Goal: Information Seeking & Learning: Learn about a topic

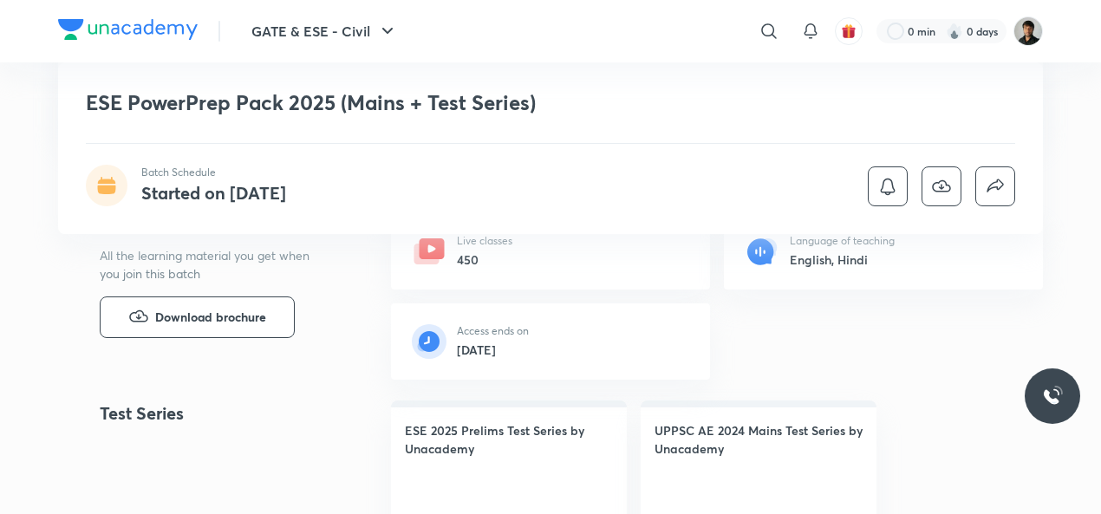
scroll to position [340, 0]
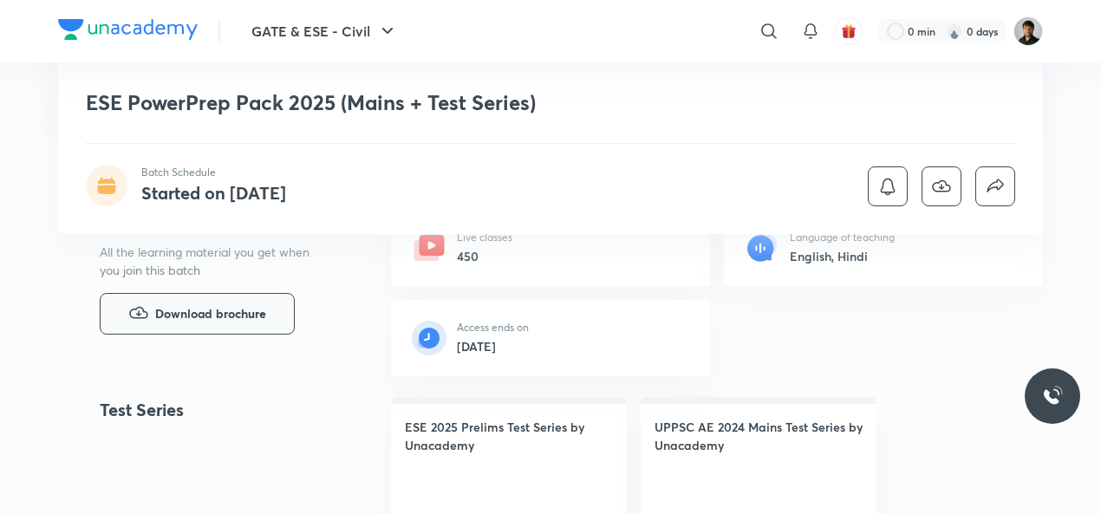
click at [244, 299] on button "Download brochure" at bounding box center [197, 314] width 195 height 42
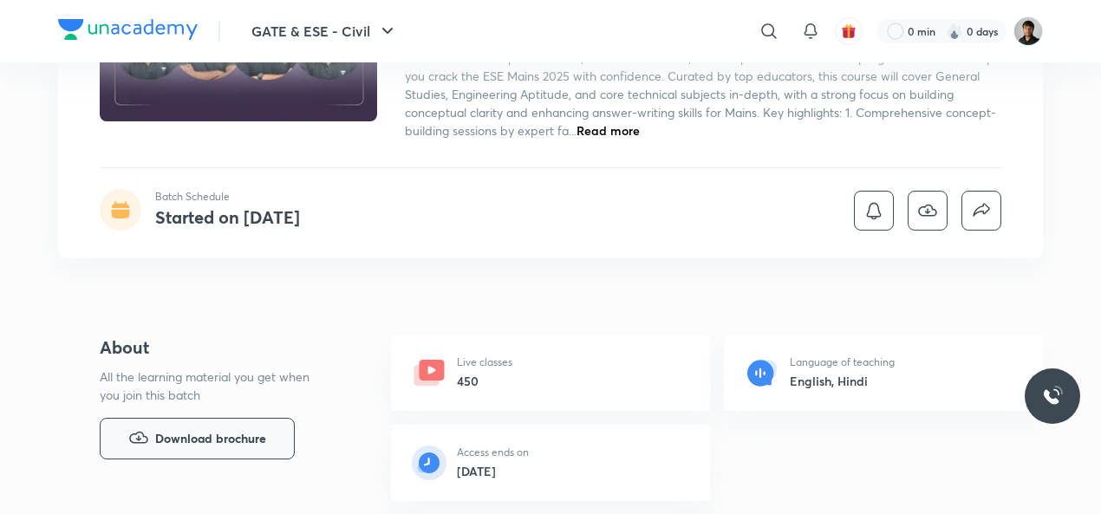
scroll to position [222, 0]
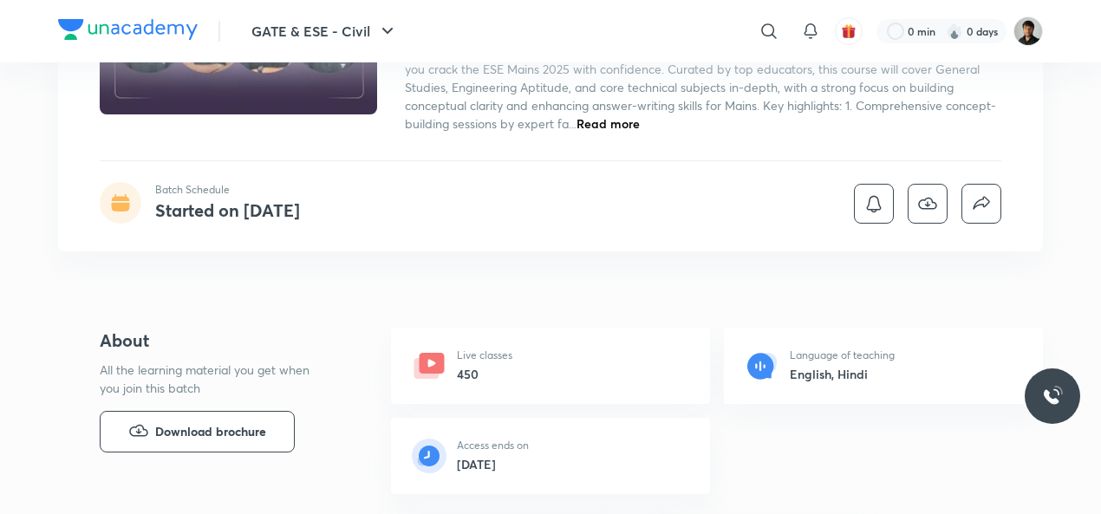
click at [638, 120] on span "Read more" at bounding box center [607, 123] width 63 height 16
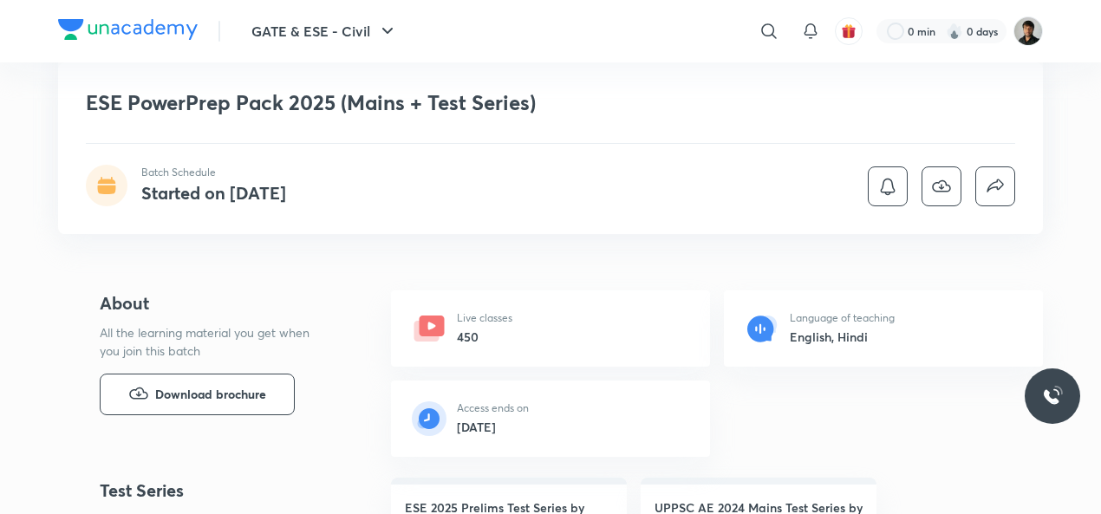
scroll to position [324, 0]
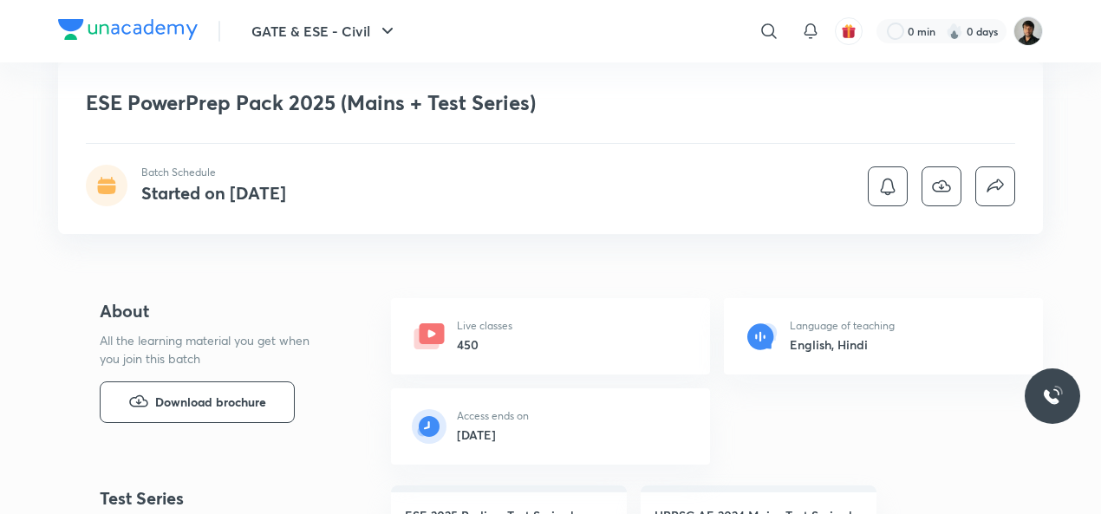
click at [107, 186] on icon at bounding box center [107, 189] width 18 height 9
click at [231, 193] on h4 "Started on [DATE]" at bounding box center [213, 192] width 145 height 23
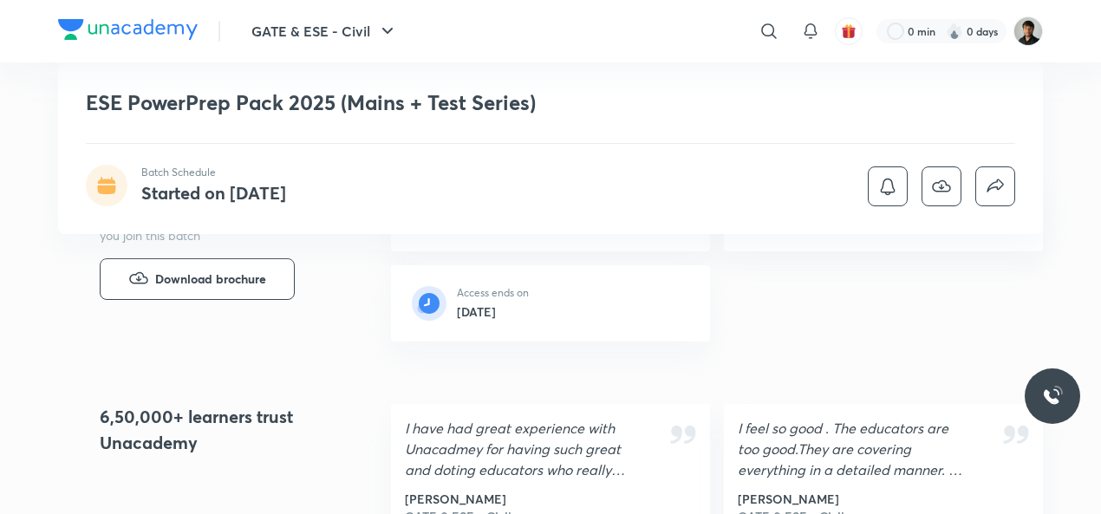
scroll to position [2633, 0]
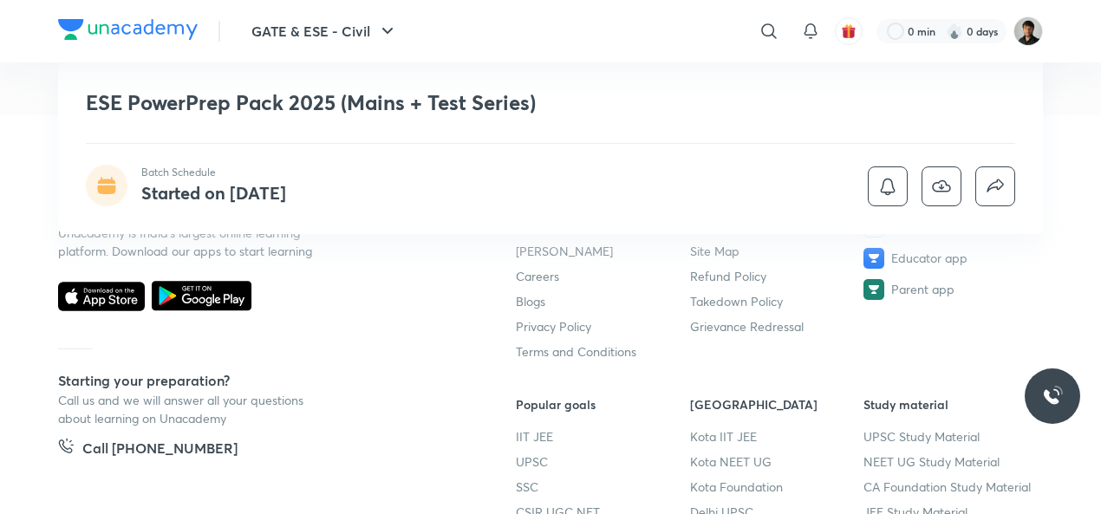
drag, startPoint x: 1100, startPoint y: 462, endPoint x: 1106, endPoint y: 424, distance: 38.6
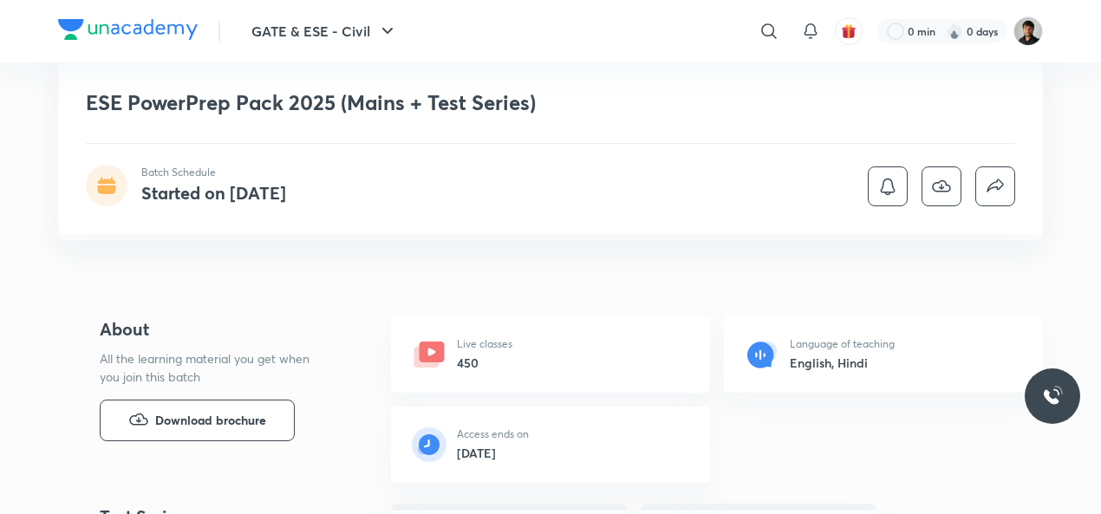
scroll to position [0, 0]
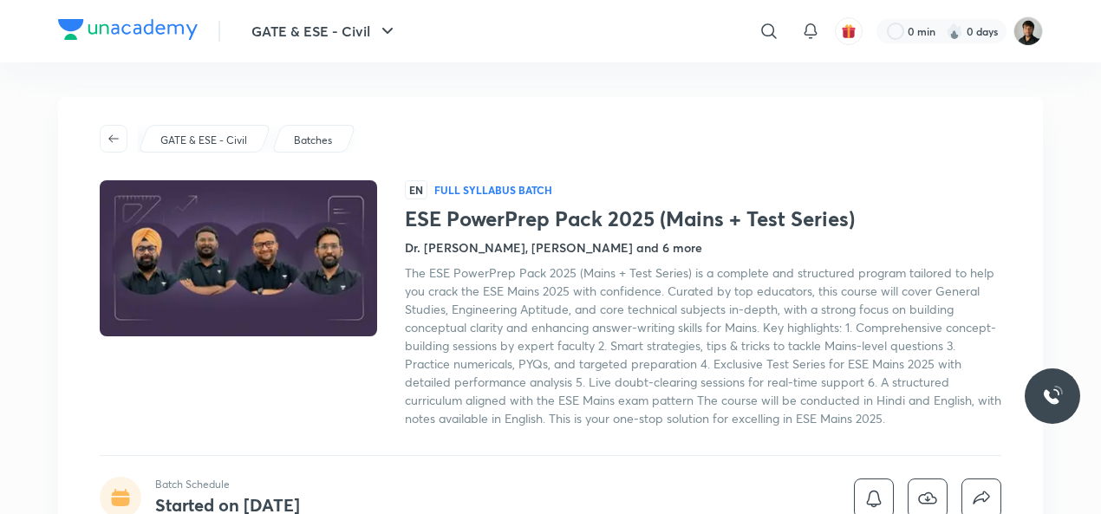
click at [1047, 391] on img at bounding box center [1052, 396] width 21 height 21
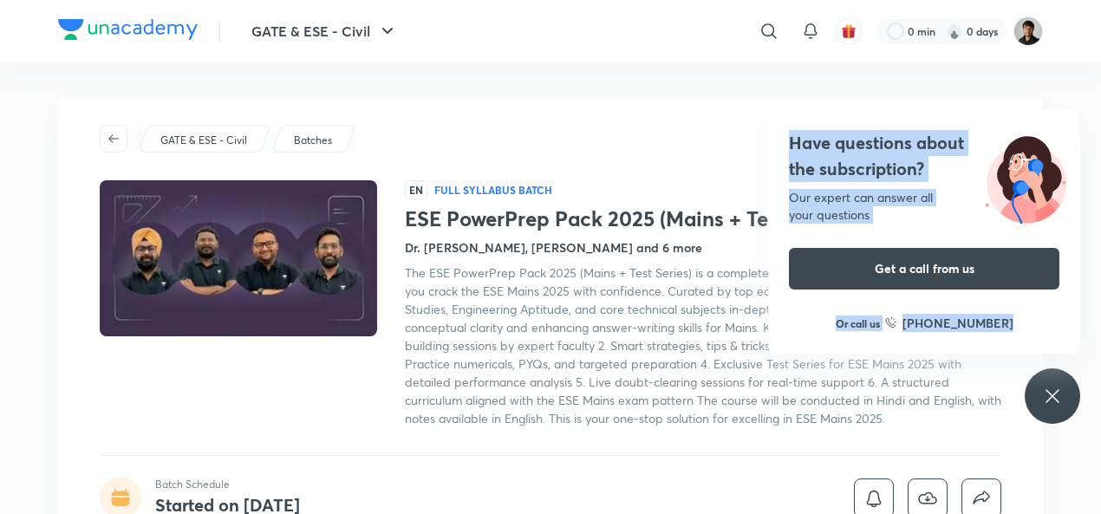
drag, startPoint x: 1064, startPoint y: 353, endPoint x: 1069, endPoint y: 406, distance: 54.0
click at [1069, 406] on div "Have questions about the subscription? Our expert can answer all your questions…" at bounding box center [1051, 395] width 55 height 55
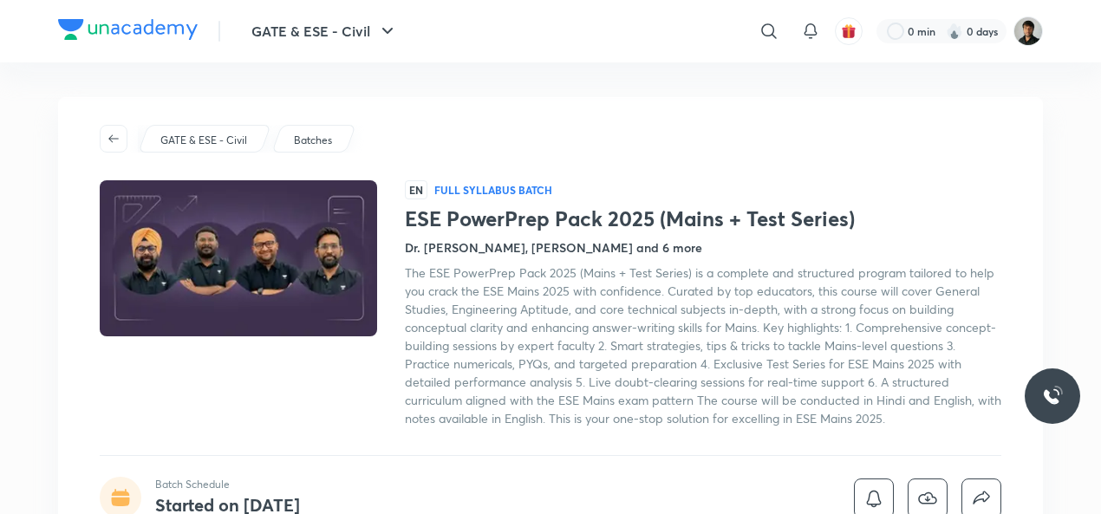
click at [1069, 406] on div at bounding box center [1051, 395] width 55 height 55
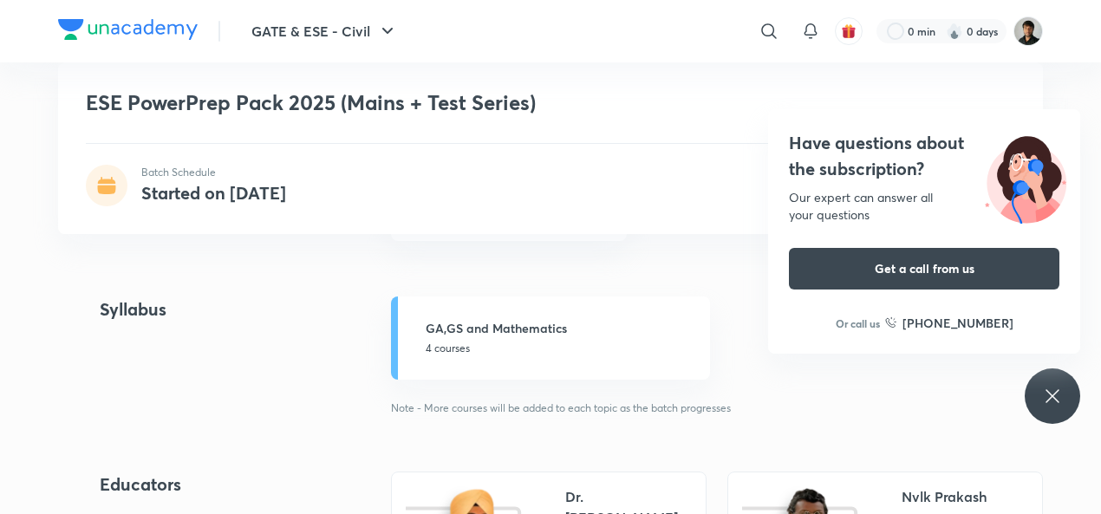
scroll to position [886, 0]
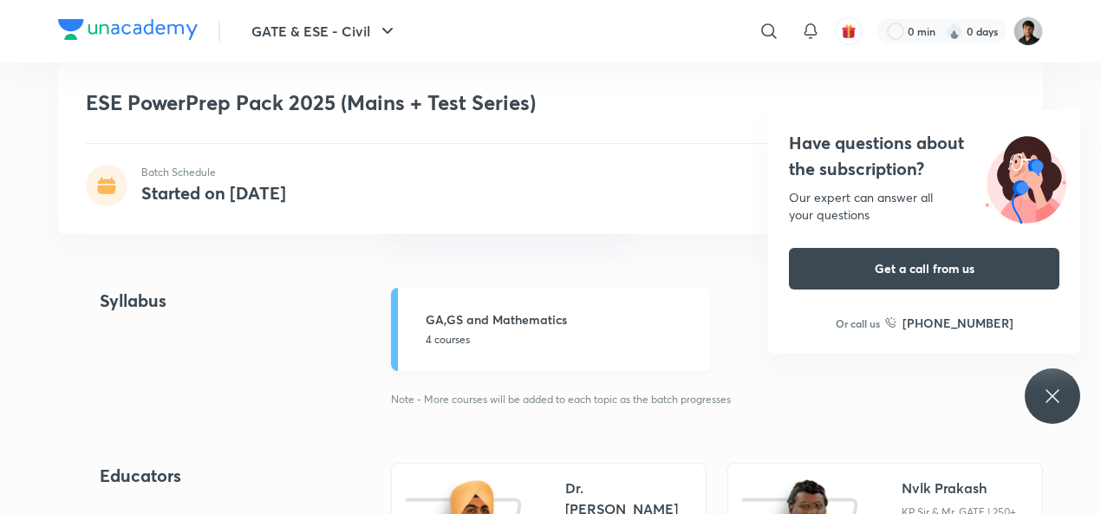
click at [458, 321] on h5 "GA,GS and Mathematics" at bounding box center [562, 319] width 274 height 18
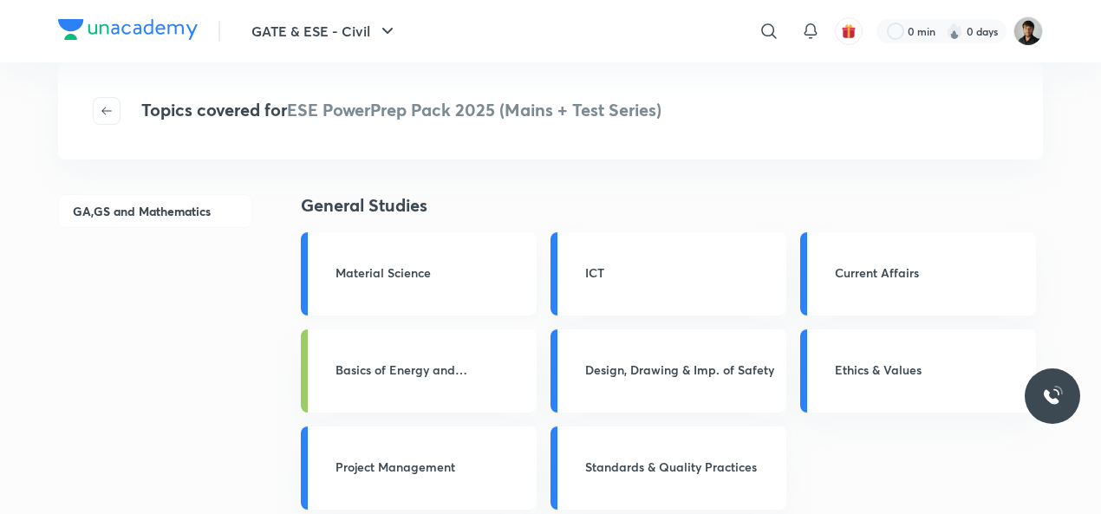
click at [392, 287] on div "Material Science" at bounding box center [419, 273] width 236 height 83
click at [368, 268] on h3 "Material Science" at bounding box center [430, 272] width 191 height 18
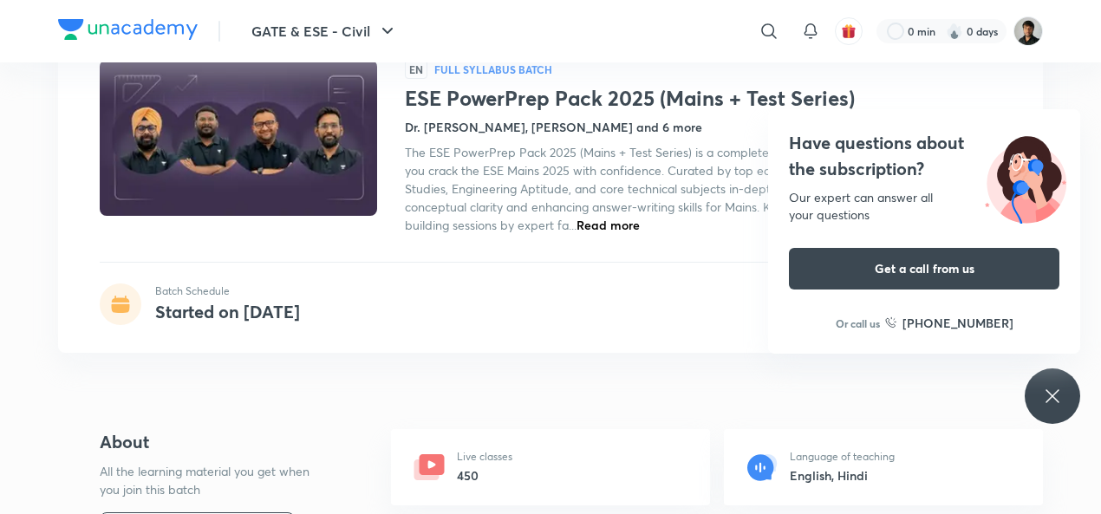
scroll to position [106, 0]
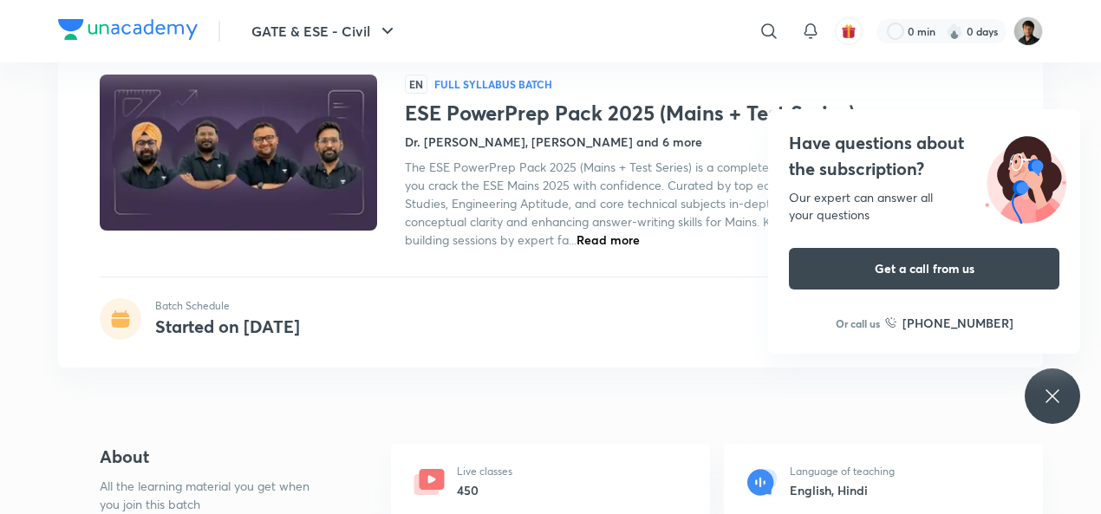
click at [192, 315] on h4 "Started on [DATE]" at bounding box center [227, 326] width 145 height 23
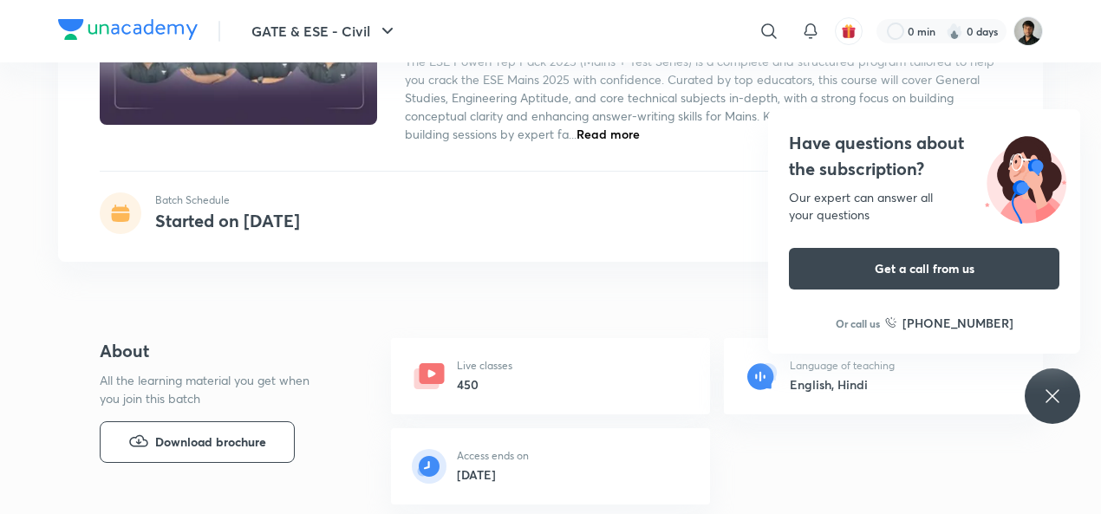
scroll to position [218, 0]
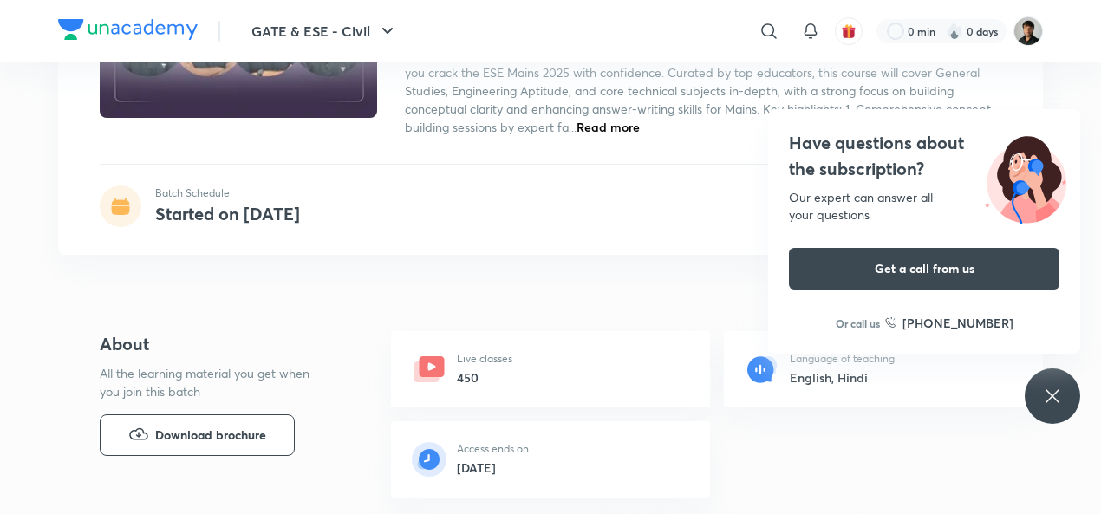
click at [471, 380] on h6 "450" at bounding box center [484, 377] width 55 height 18
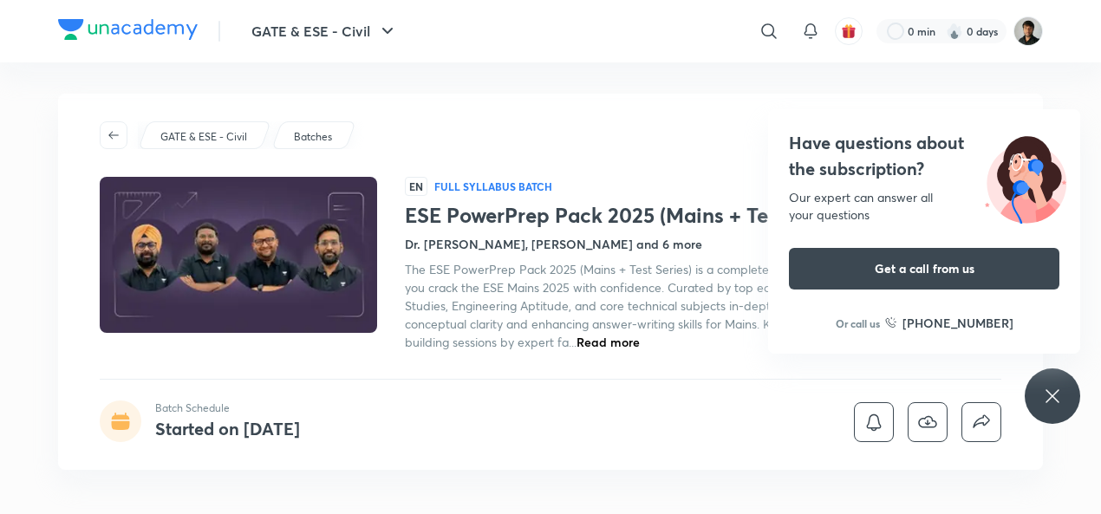
scroll to position [0, 0]
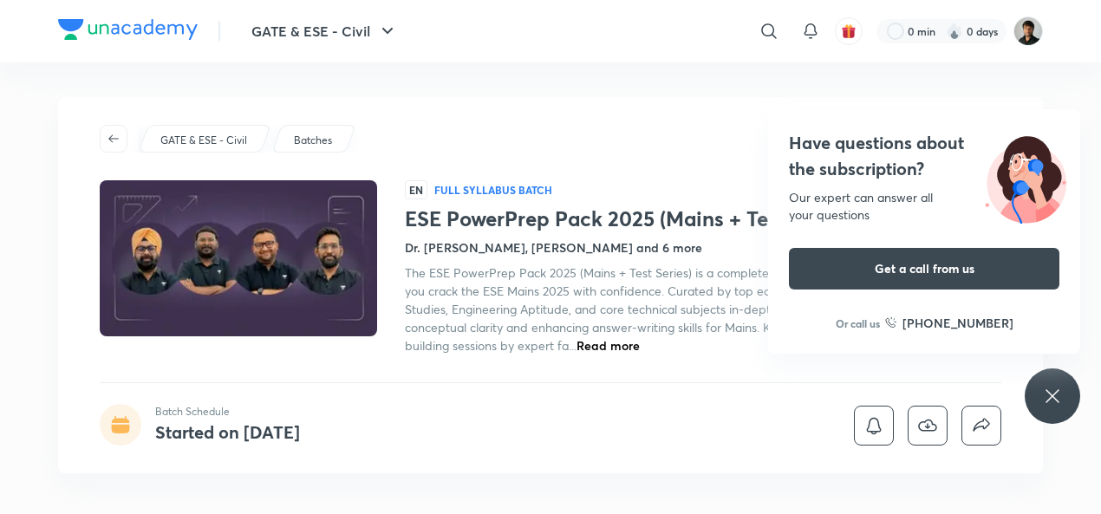
click at [640, 346] on span "Read more" at bounding box center [607, 345] width 63 height 16
